Goal: Information Seeking & Learning: Compare options

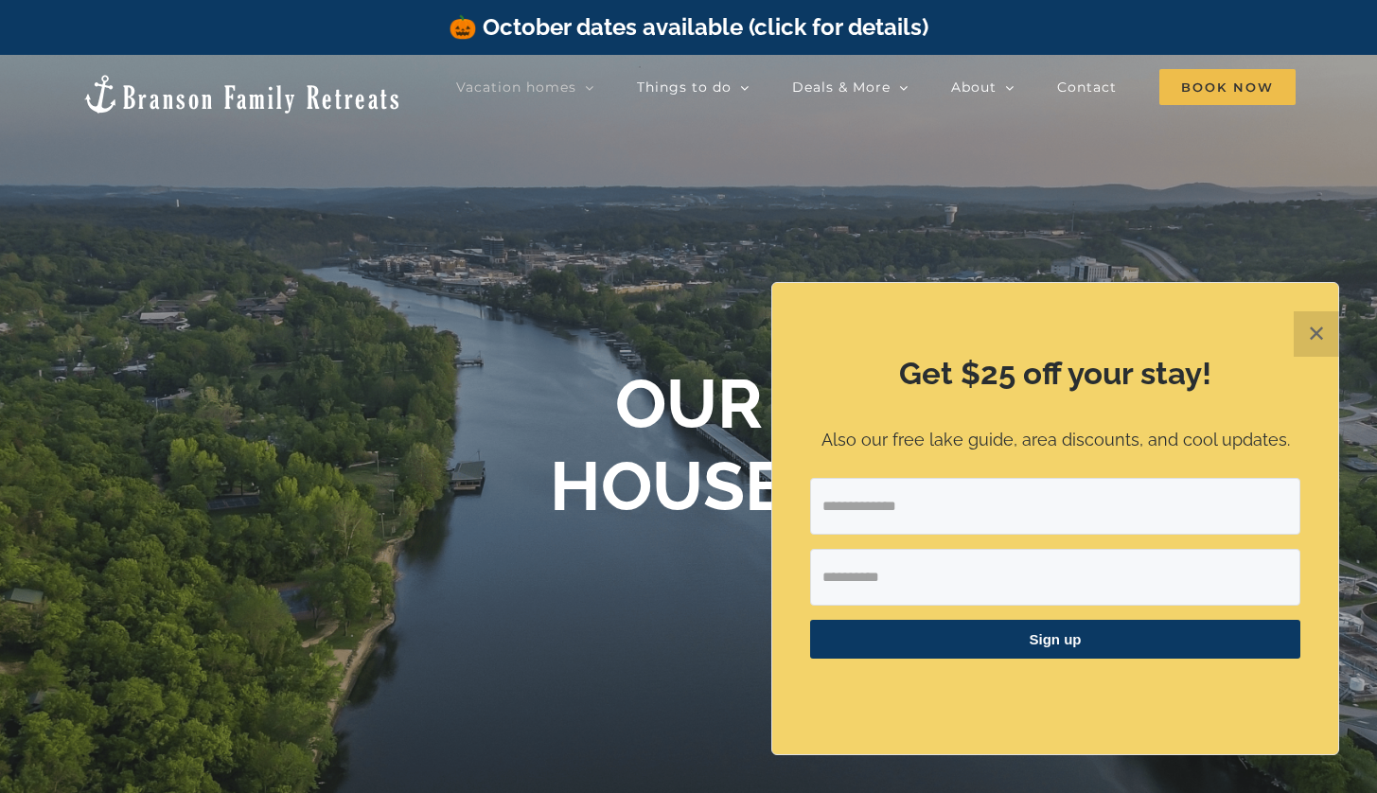
click at [1308, 338] on button "✕" at bounding box center [1316, 333] width 45 height 45
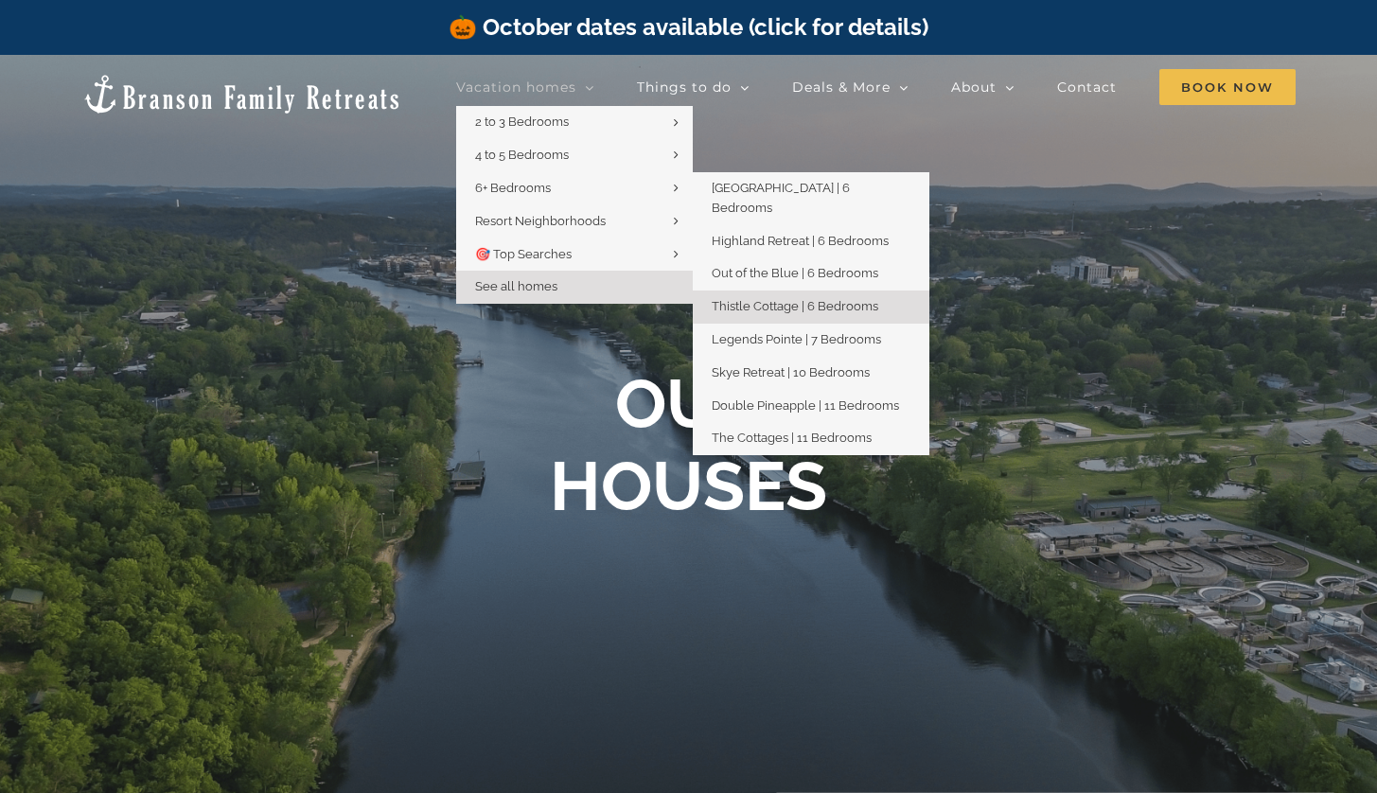
click at [765, 299] on span "Thistle Cottage | 6 Bedrooms" at bounding box center [795, 306] width 167 height 14
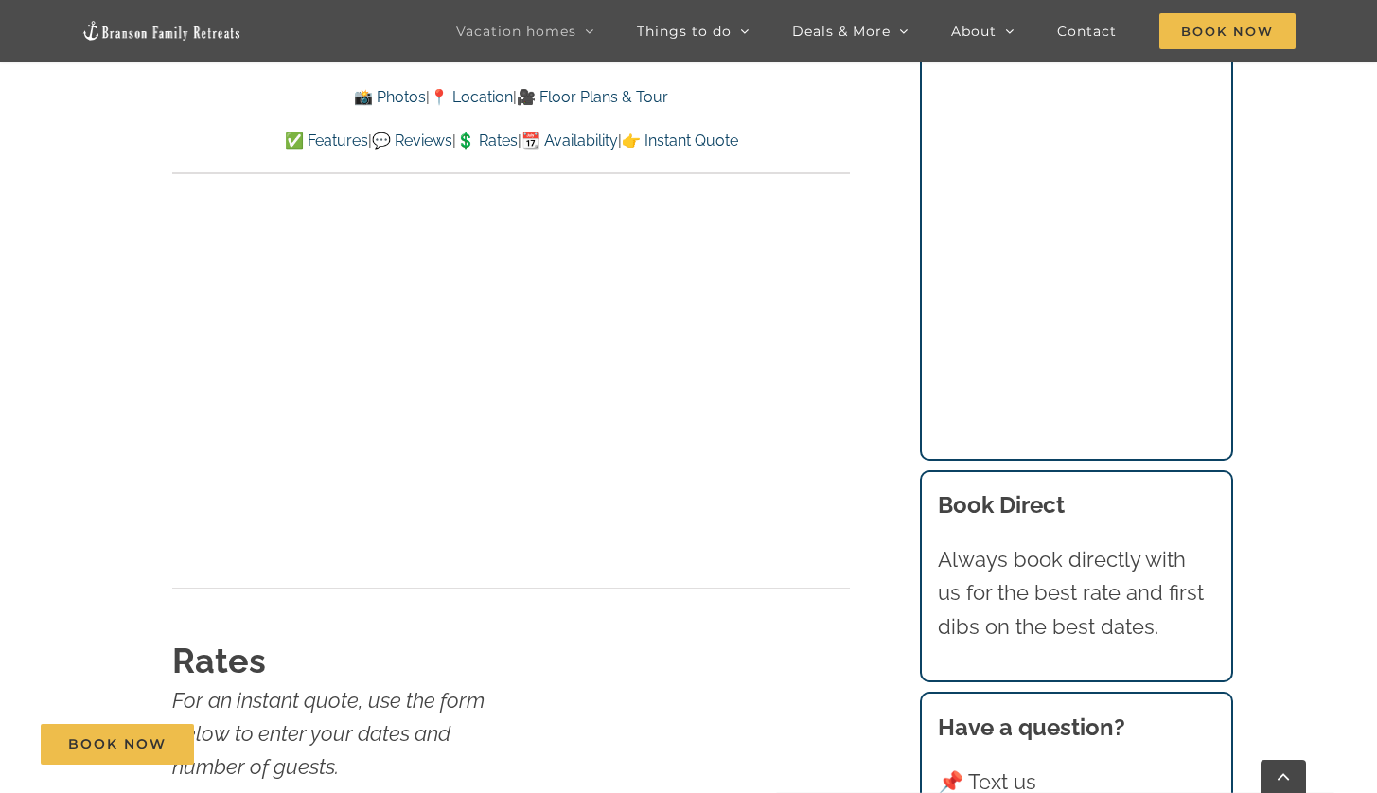
scroll to position [11604, 0]
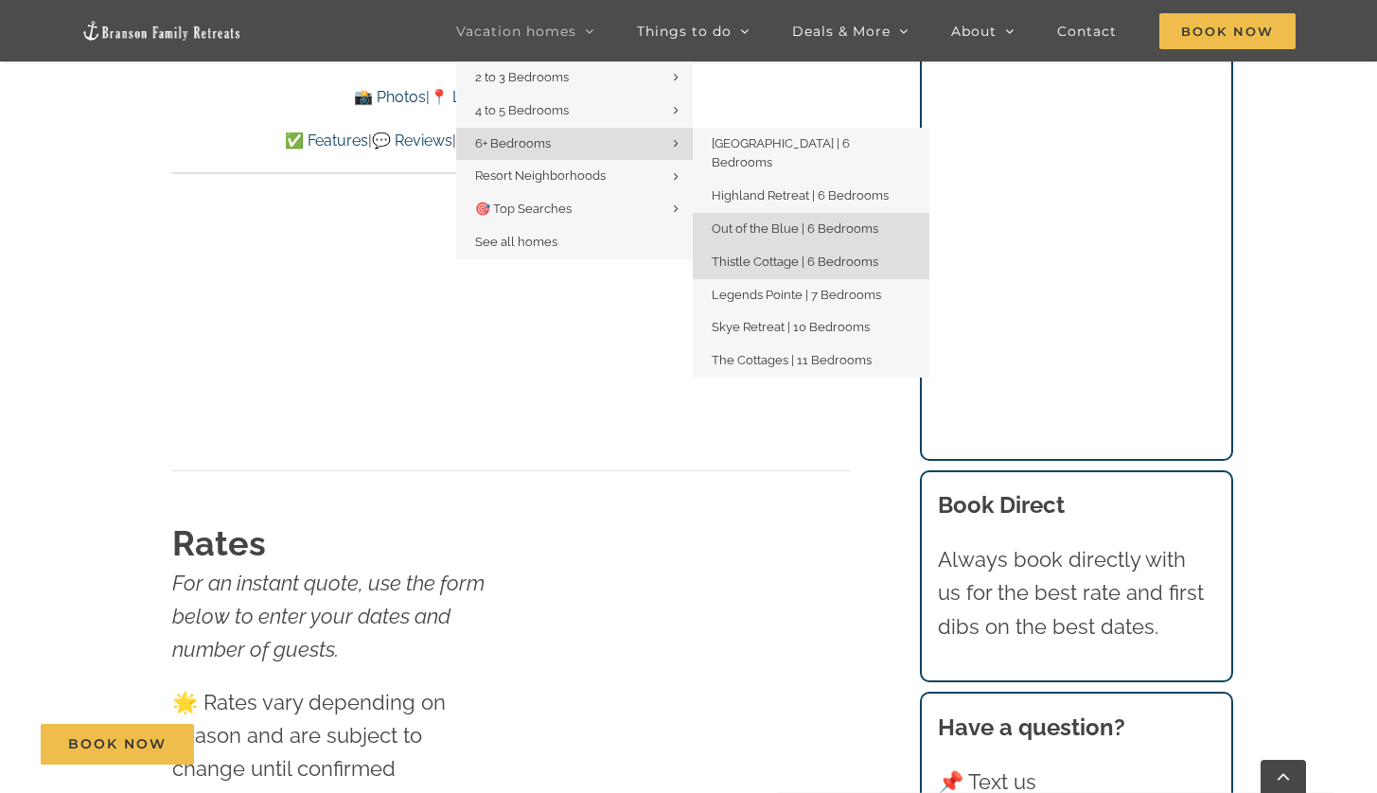
click at [760, 222] on span "Out of the Blue | 6 Bedrooms" at bounding box center [795, 229] width 167 height 14
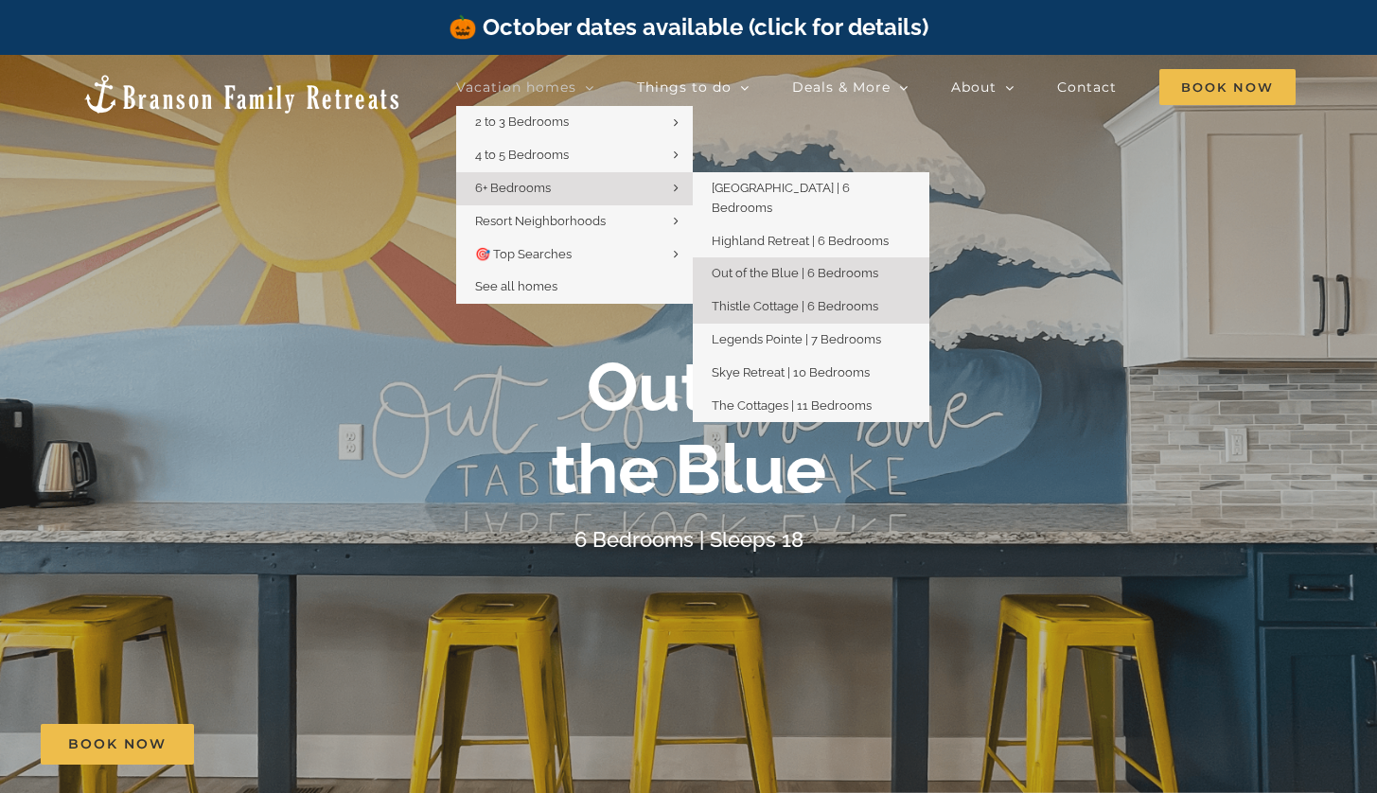
click at [746, 299] on span "Thistle Cottage | 6 Bedrooms" at bounding box center [795, 306] width 167 height 14
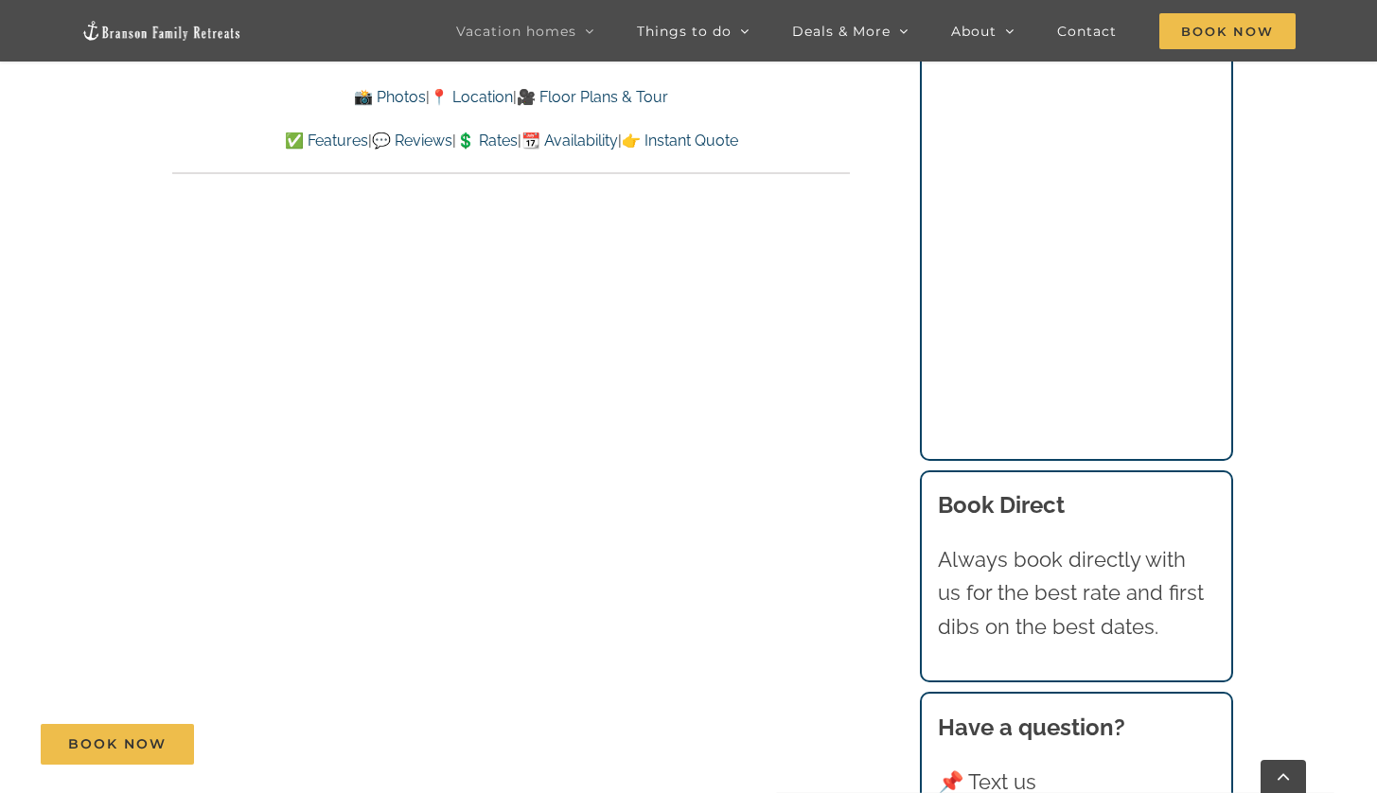
scroll to position [10785, 0]
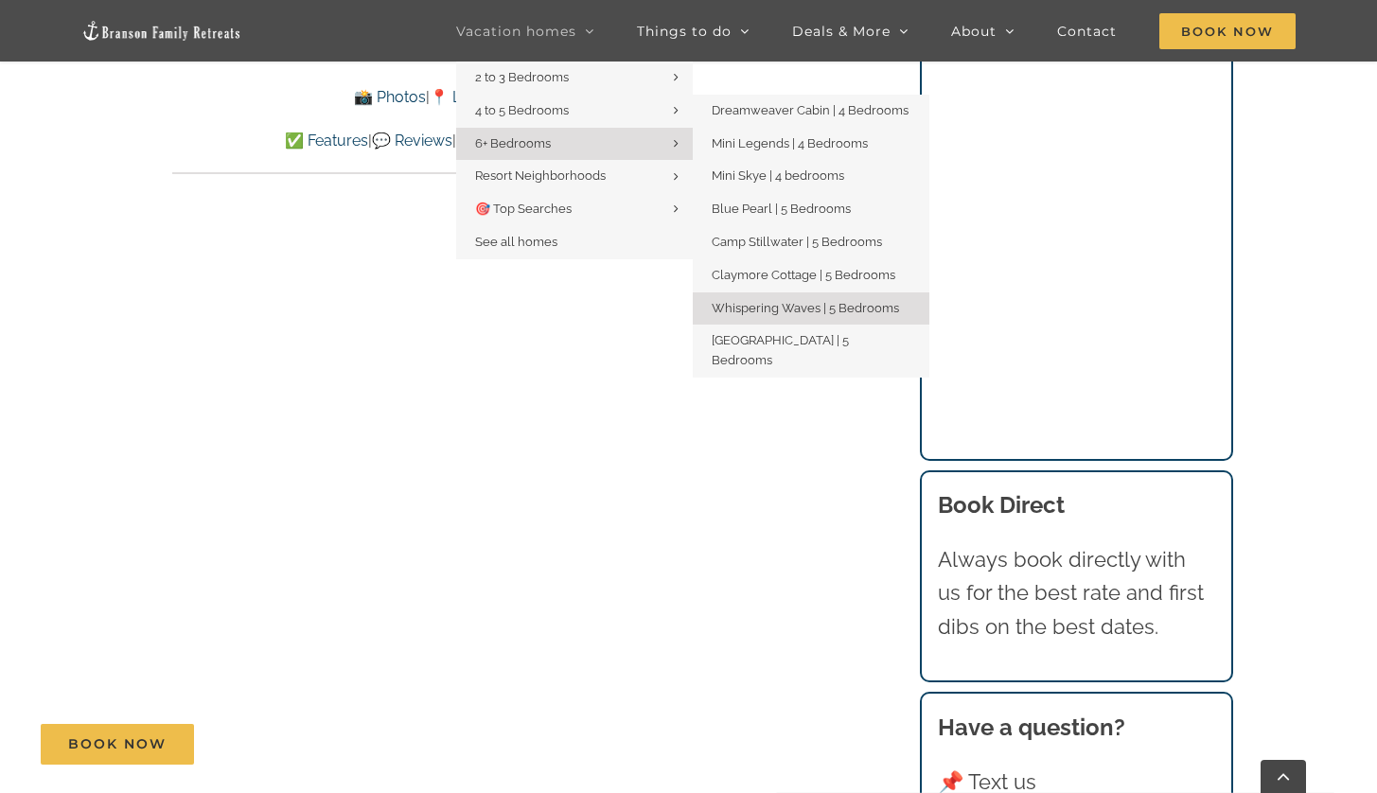
click at [775, 301] on span "Whispering Waves | 5 Bedrooms" at bounding box center [805, 308] width 187 height 14
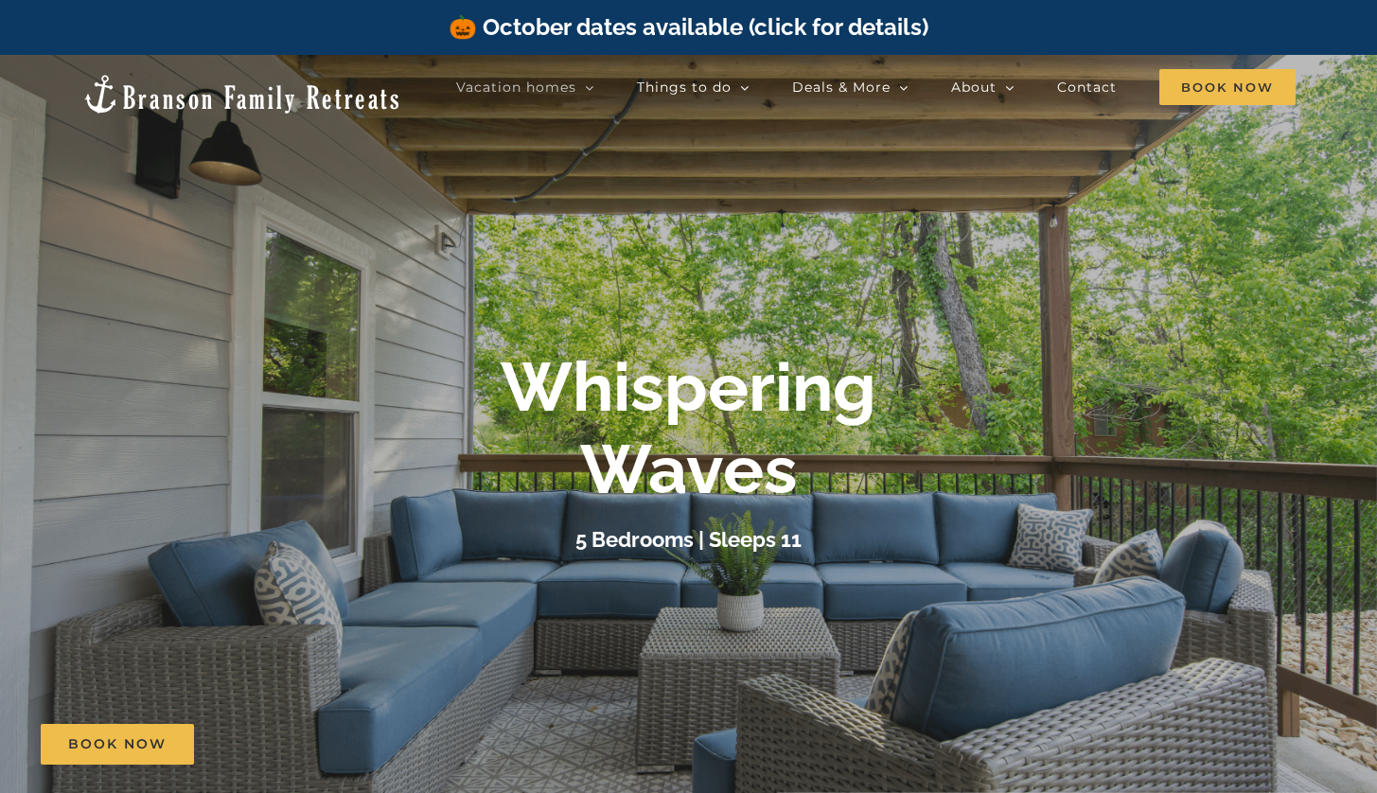
click at [369, 39] on div "🎃 October dates available (click for details)" at bounding box center [688, 27] width 1377 height 55
click at [370, 34] on div "🎃 October dates available (click for details)" at bounding box center [688, 27] width 1377 height 55
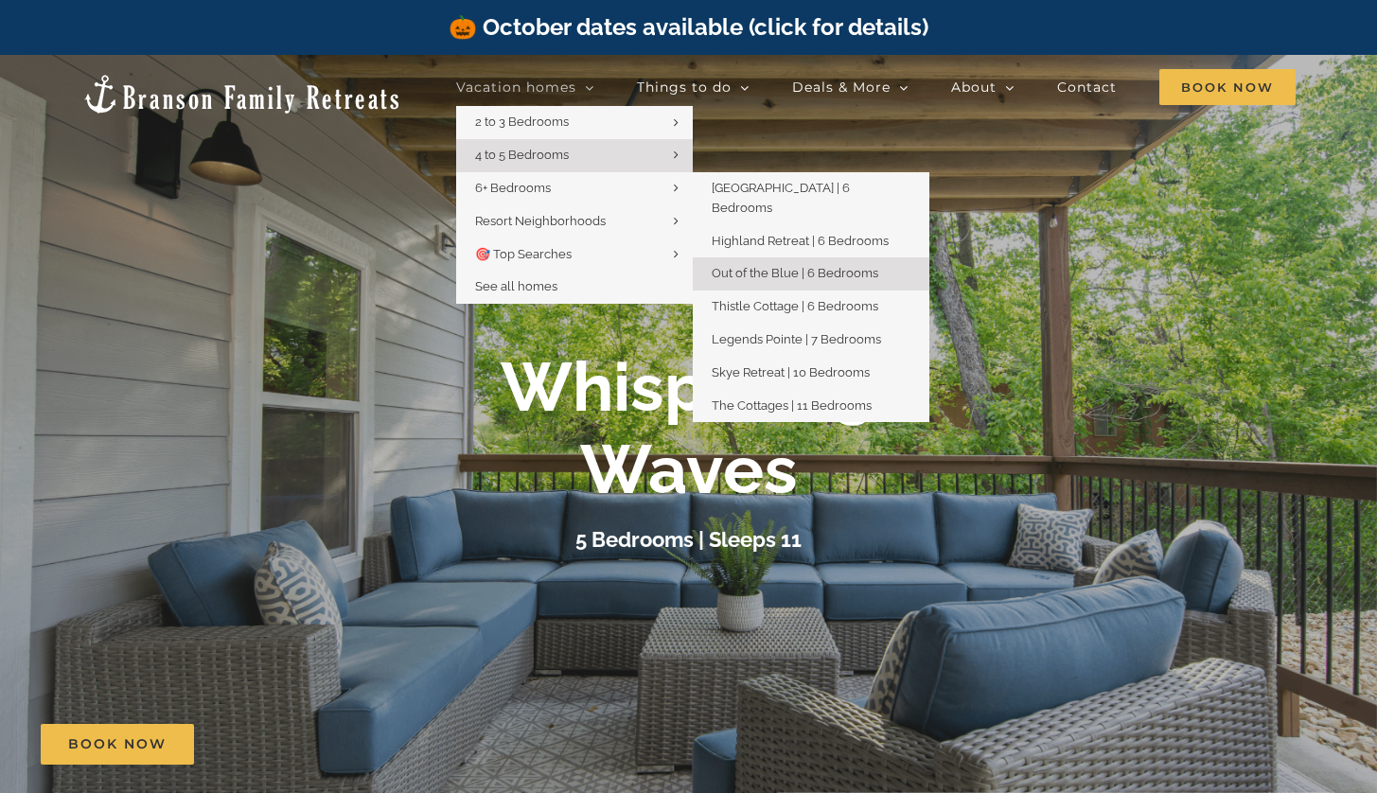
click at [777, 266] on span "Out of the Blue | 6 Bedrooms" at bounding box center [795, 273] width 167 height 14
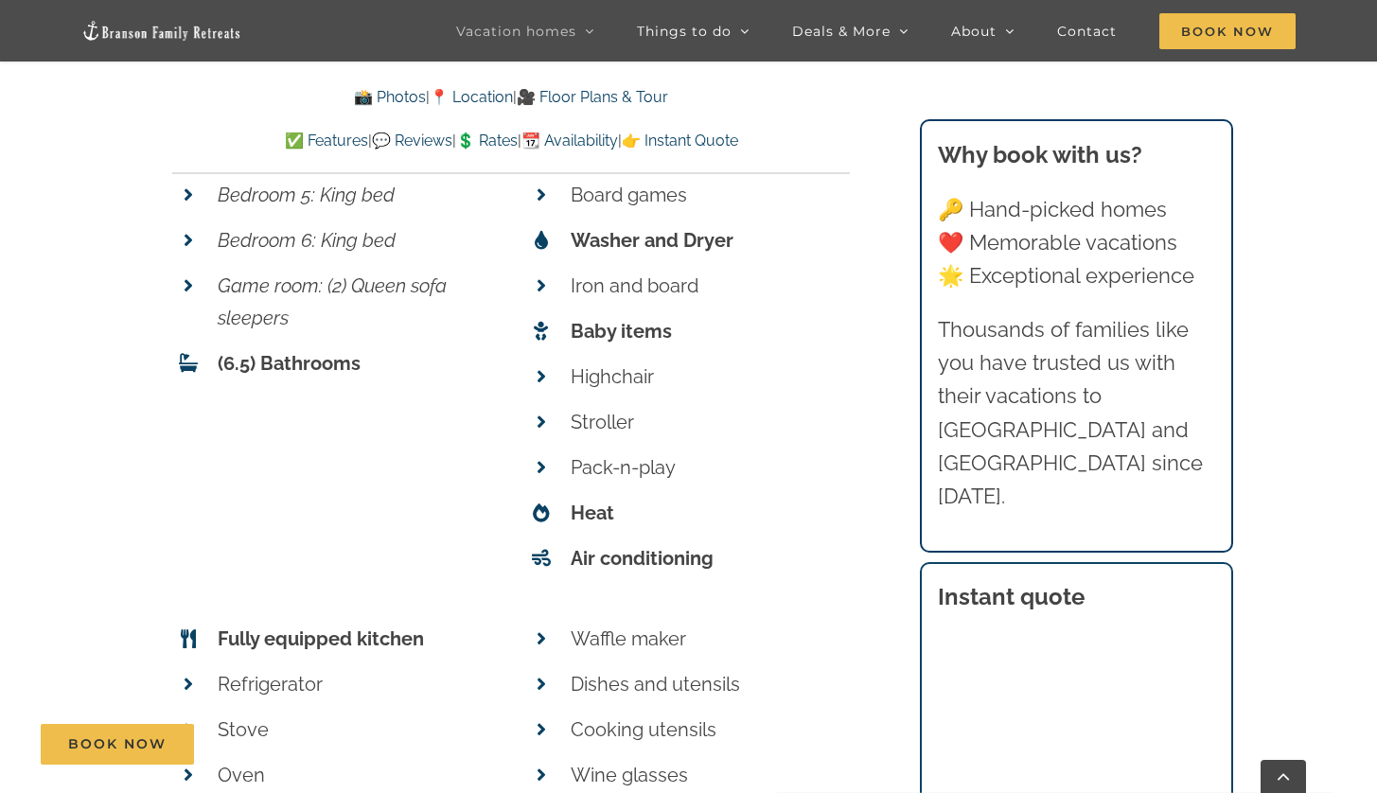
scroll to position [7901, 0]
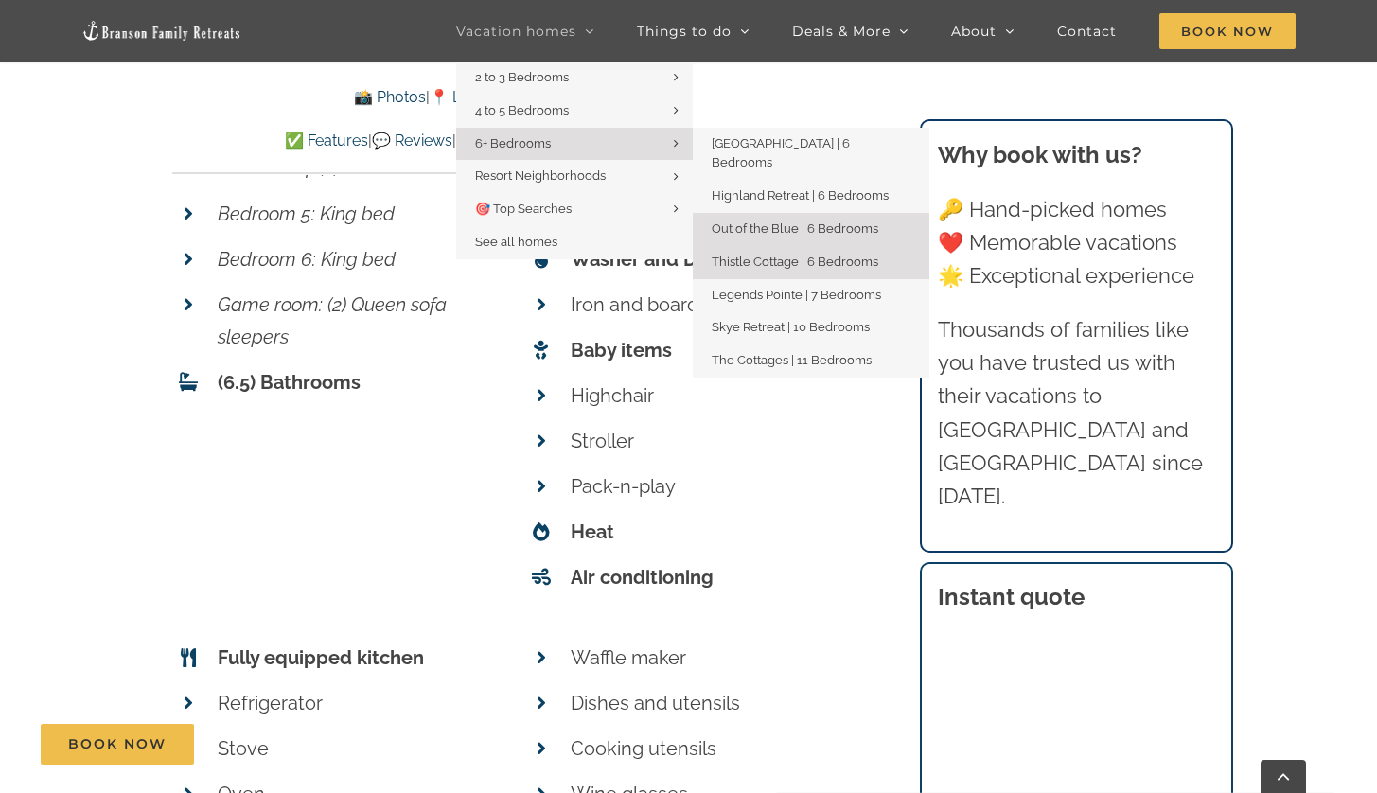
click at [771, 251] on link "Thistle Cottage | 6 Bedrooms" at bounding box center [811, 262] width 237 height 33
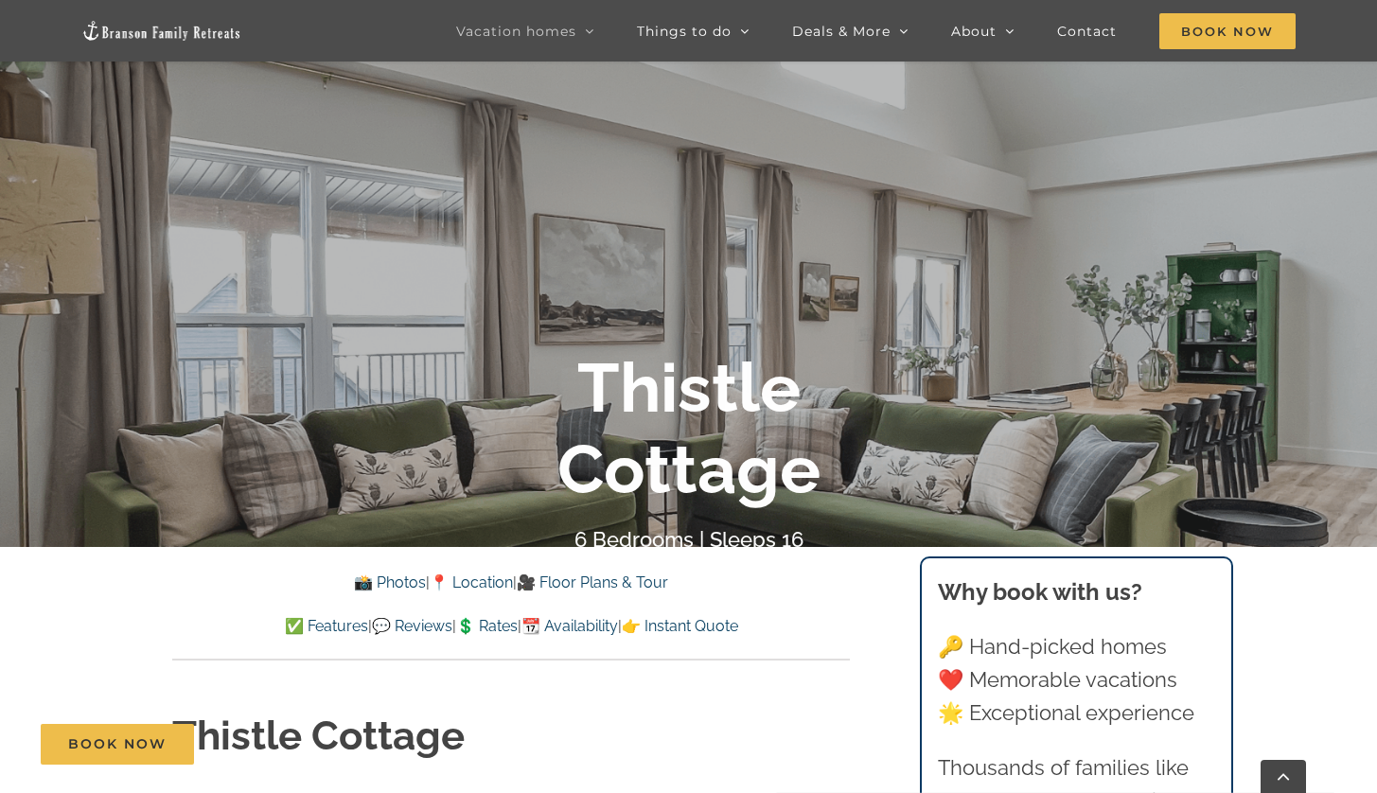
scroll to position [463, 0]
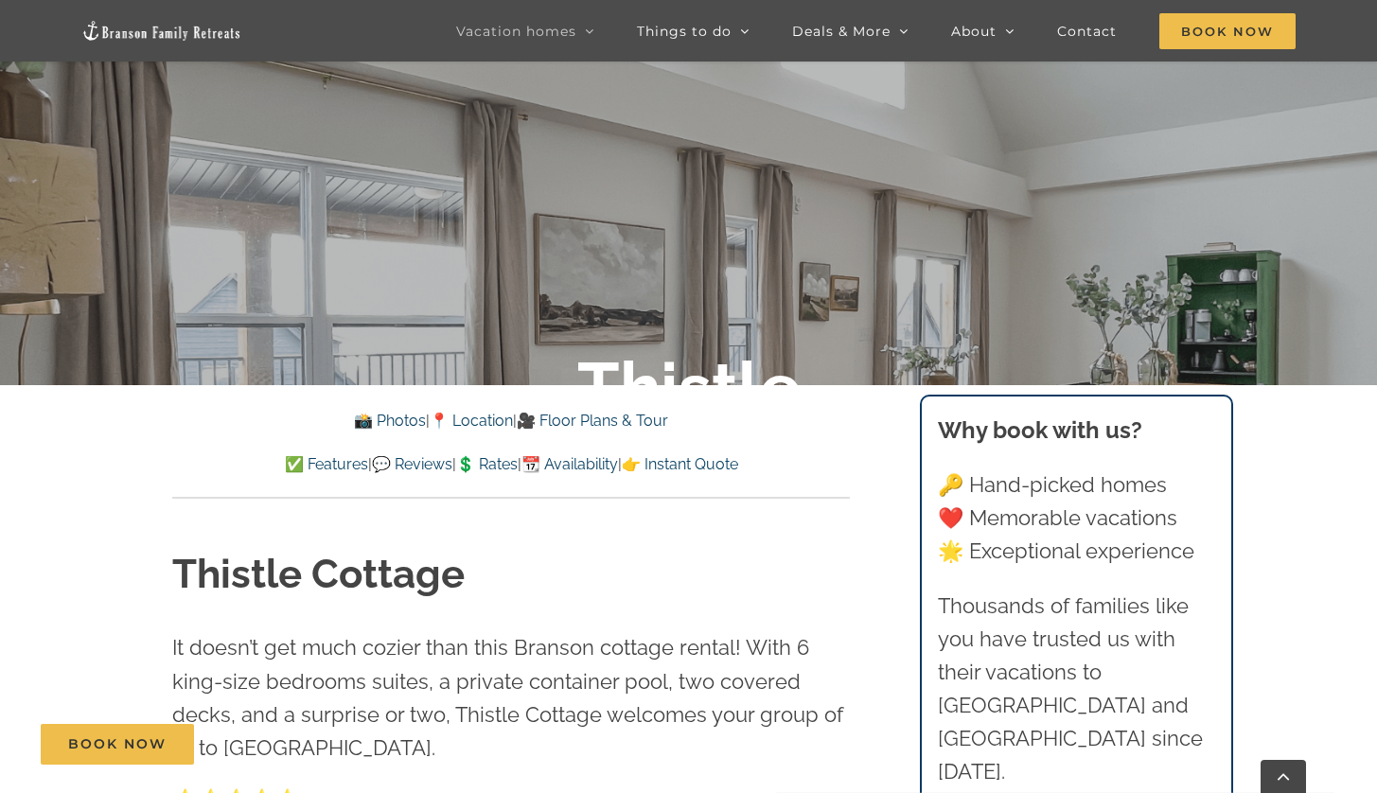
click at [288, 465] on link "✅ Features" at bounding box center [326, 464] width 83 height 18
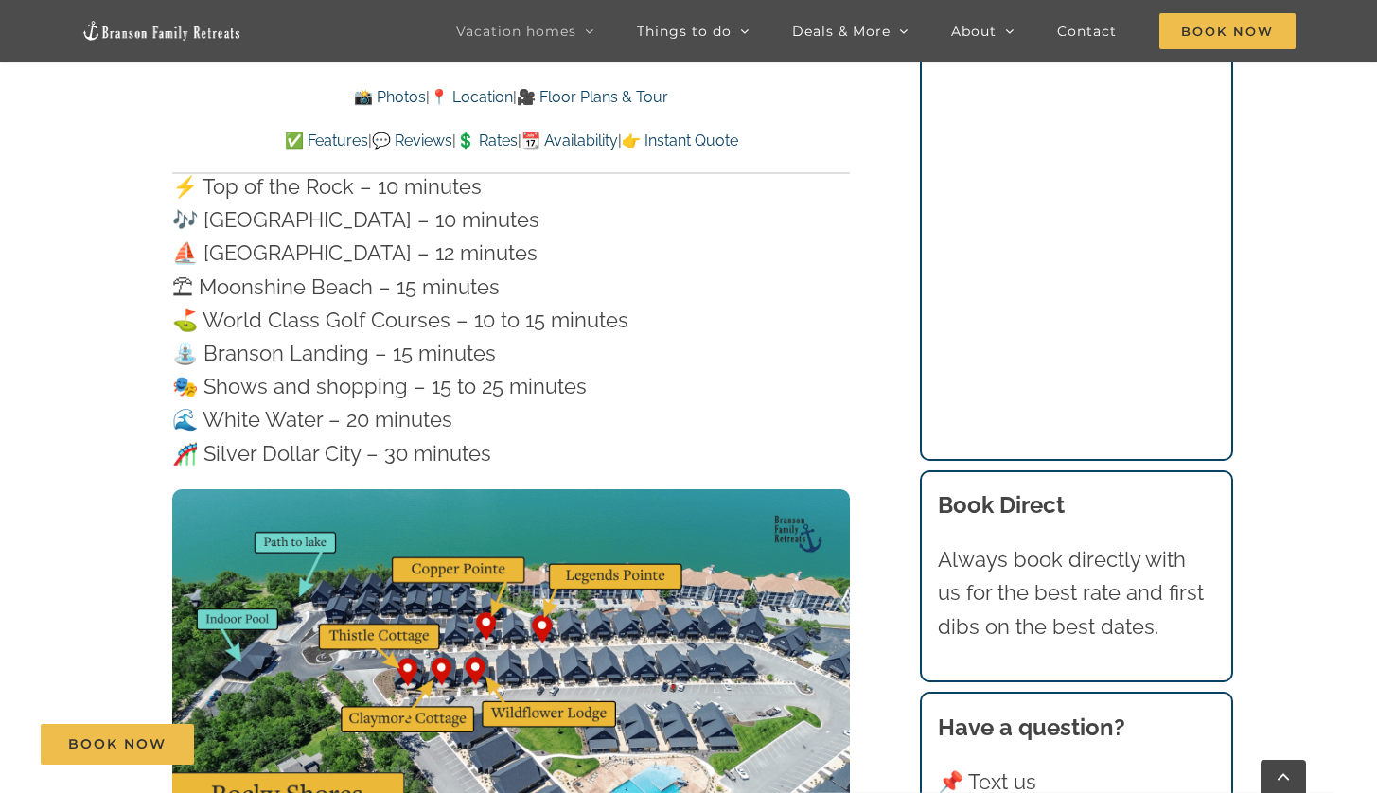
scroll to position [5416, 0]
